Goal: Task Accomplishment & Management: Complete application form

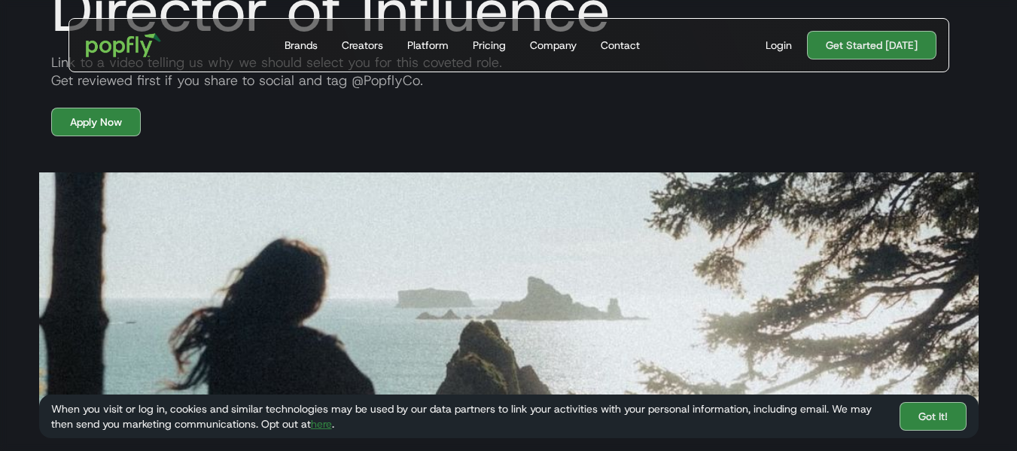
scroll to position [151, 0]
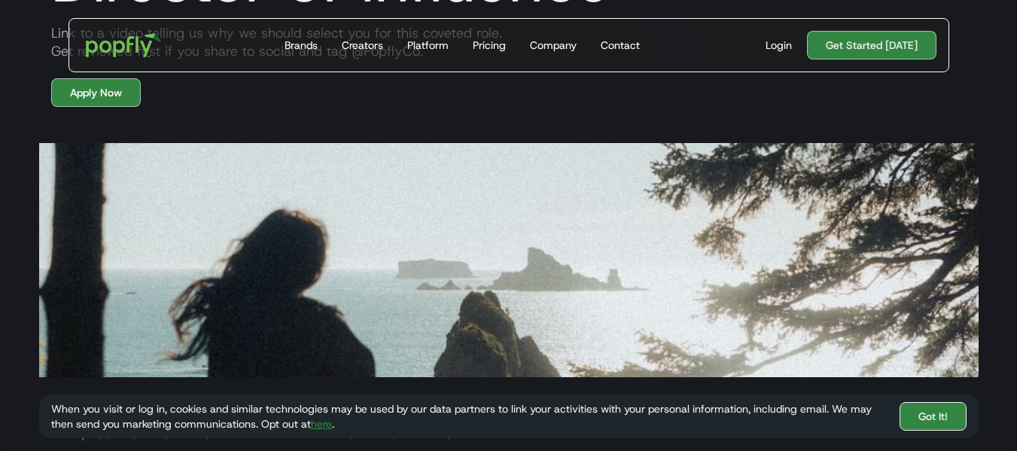
click at [929, 413] on link "Got It!" at bounding box center [932, 416] width 67 height 29
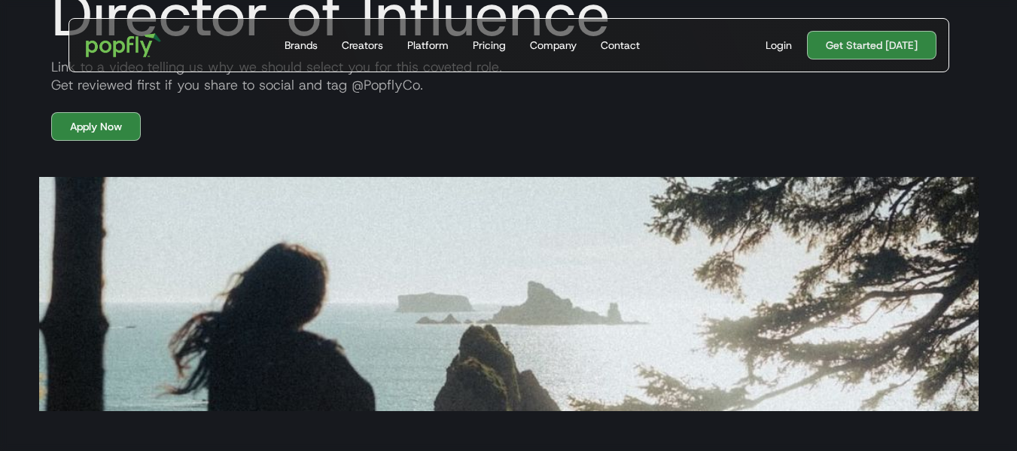
scroll to position [0, 0]
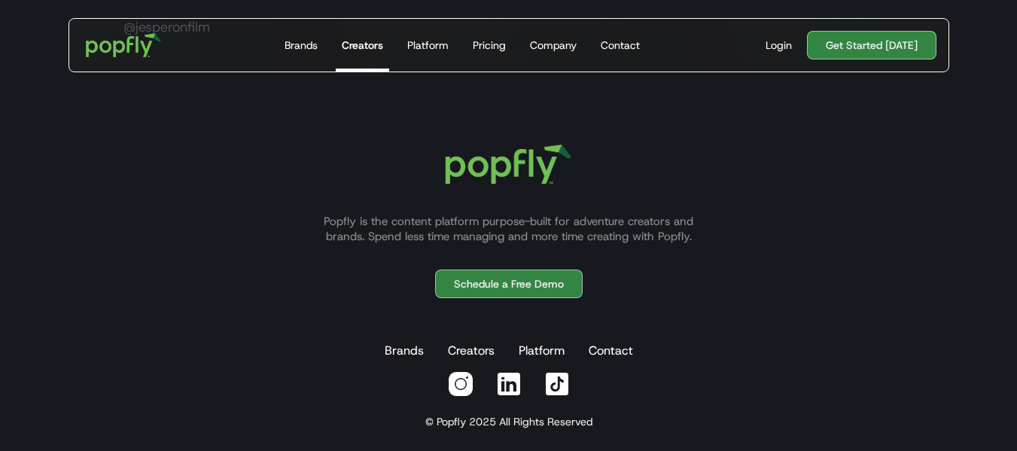
scroll to position [2936, 0]
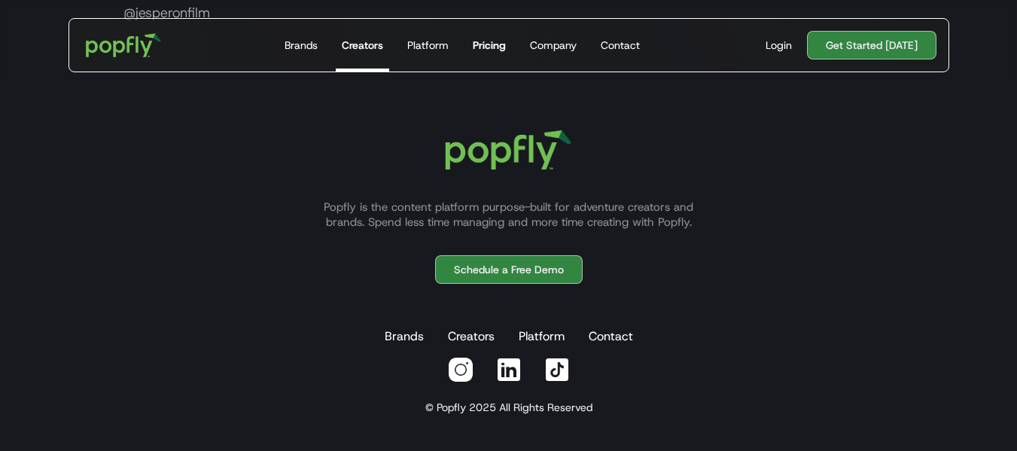
click at [494, 47] on div "Pricing" at bounding box center [489, 45] width 33 height 15
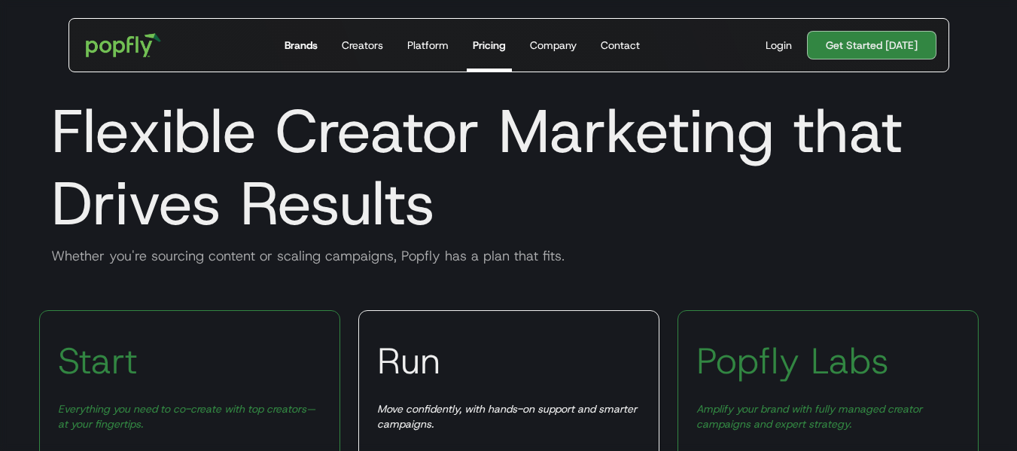
click at [290, 39] on div "Brands" at bounding box center [300, 45] width 33 height 15
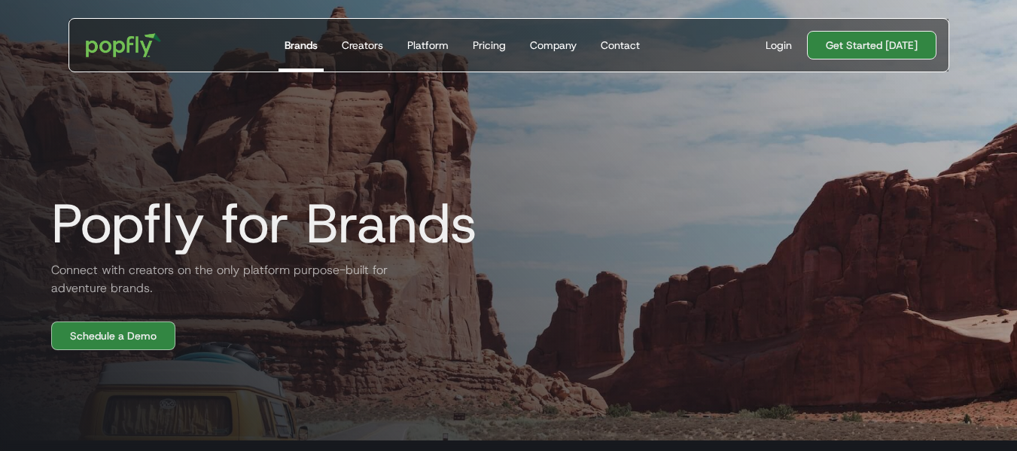
click at [905, 49] on link "Get Started [DATE]" at bounding box center [871, 45] width 129 height 29
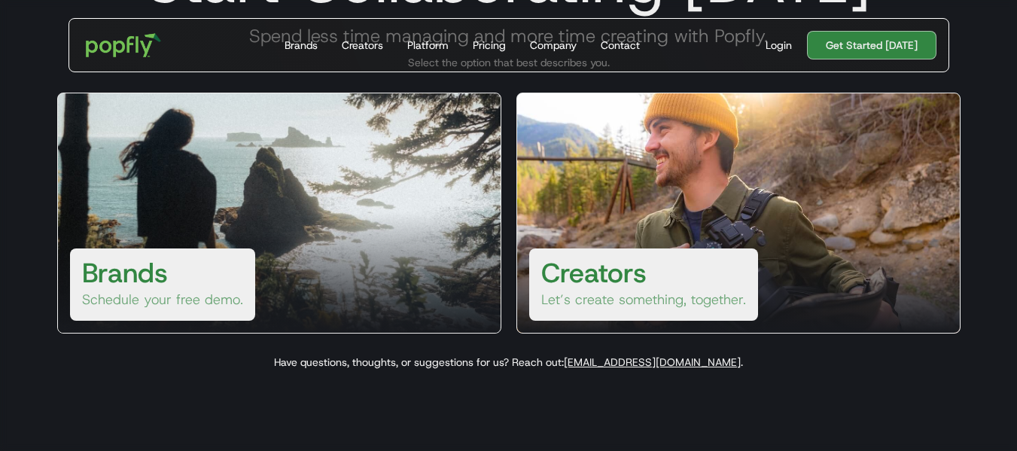
scroll to position [151, 0]
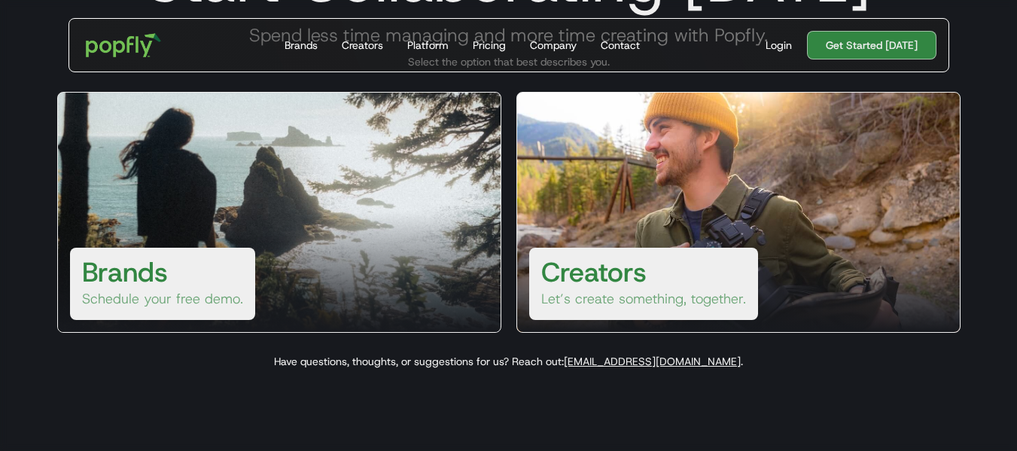
click at [727, 239] on div at bounding box center [738, 271] width 442 height 120
